Goal: Task Accomplishment & Management: Manage account settings

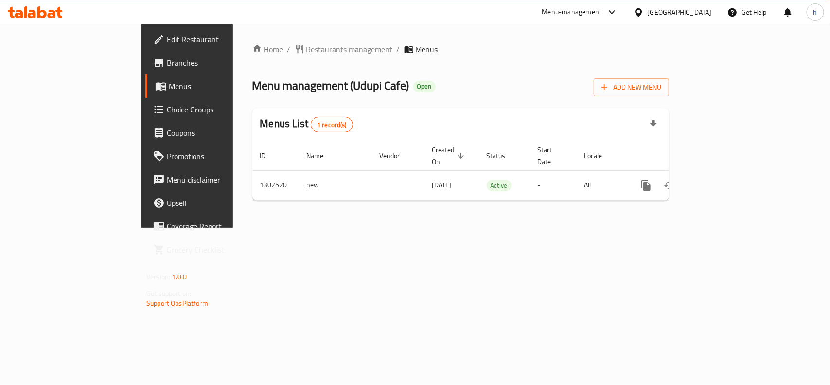
click at [167, 112] on span "Choice Groups" at bounding box center [220, 110] width 106 height 12
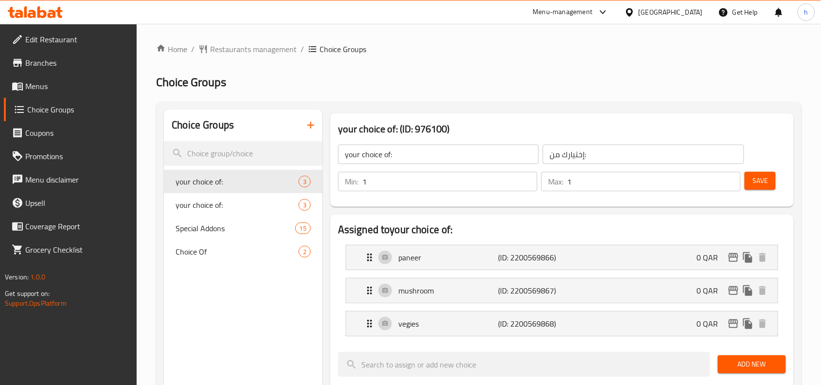
click at [212, 228] on div at bounding box center [410, 192] width 821 height 385
click at [198, 231] on span "Special Addons" at bounding box center [221, 228] width 90 height 12
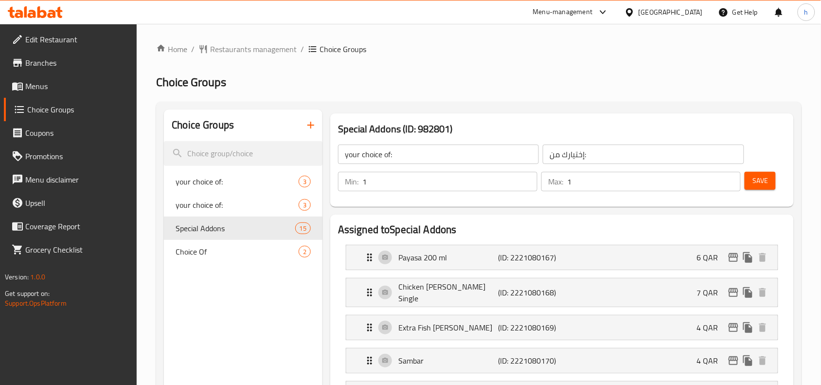
type input "Special Addons"
type input "إضافات خاصة"
type input "0"
type input "11"
click at [573, 53] on ol "Home / Restaurants management / Choice Groups" at bounding box center [478, 49] width 645 height 12
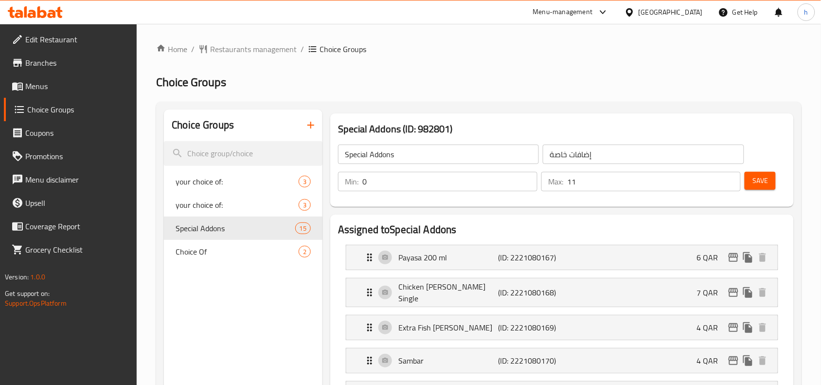
click at [639, 16] on div at bounding box center [631, 12] width 14 height 11
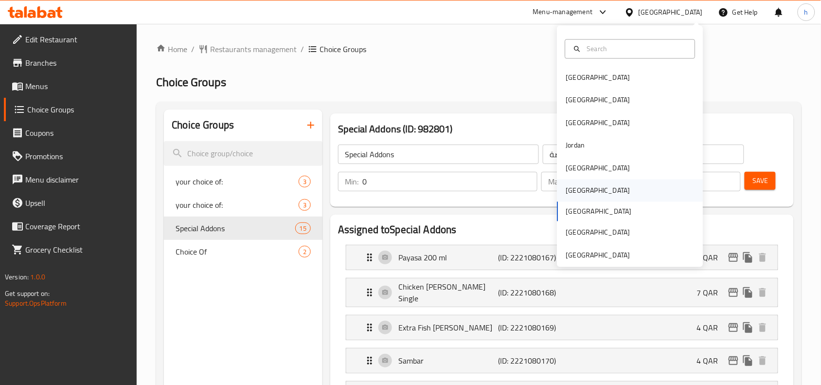
click at [574, 185] on div "[GEOGRAPHIC_DATA]" at bounding box center [598, 190] width 80 height 22
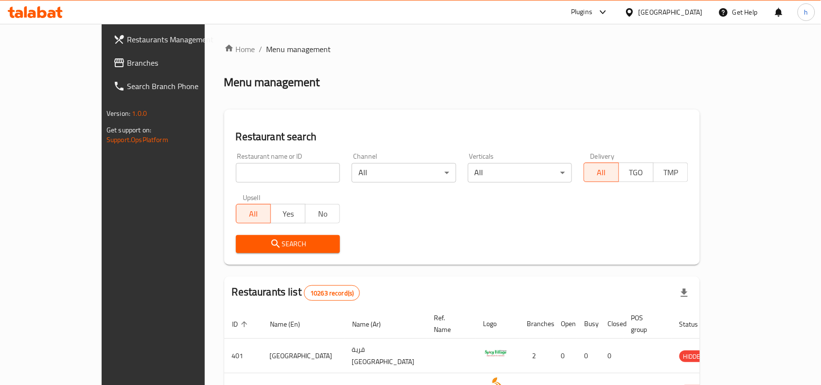
click at [127, 61] on span "Branches" at bounding box center [179, 63] width 104 height 12
